Goal: Communication & Community: Answer question/provide support

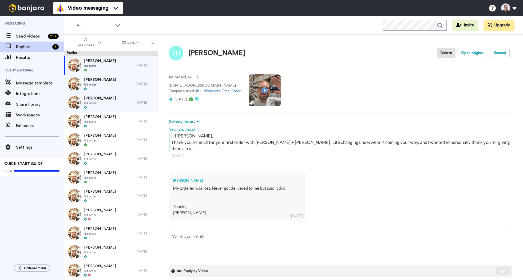
type textarea "x"
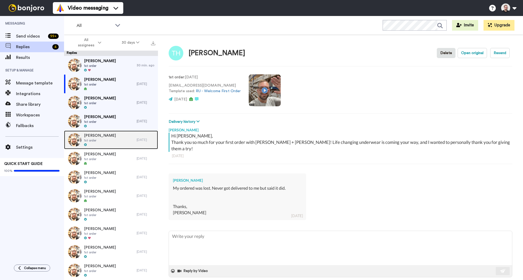
click at [102, 140] on span "1st order" at bounding box center [100, 140] width 32 height 4
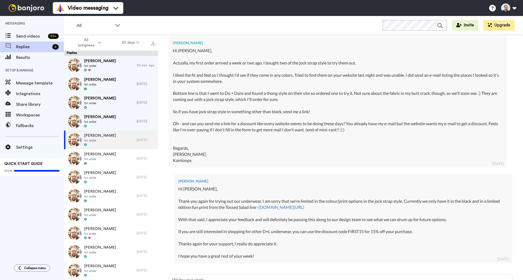
scroll to position [140, 0]
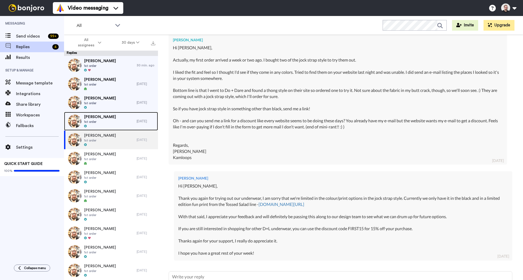
click at [113, 121] on div "Nadia Merchant 1st order" at bounding box center [100, 121] width 73 height 19
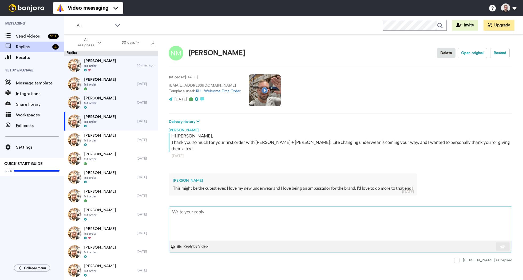
type textarea "x"
type textarea "+"
click at [218, 207] on textarea "+" at bounding box center [340, 224] width 343 height 34
type textarea "x"
